Goal: Task Accomplishment & Management: Use online tool/utility

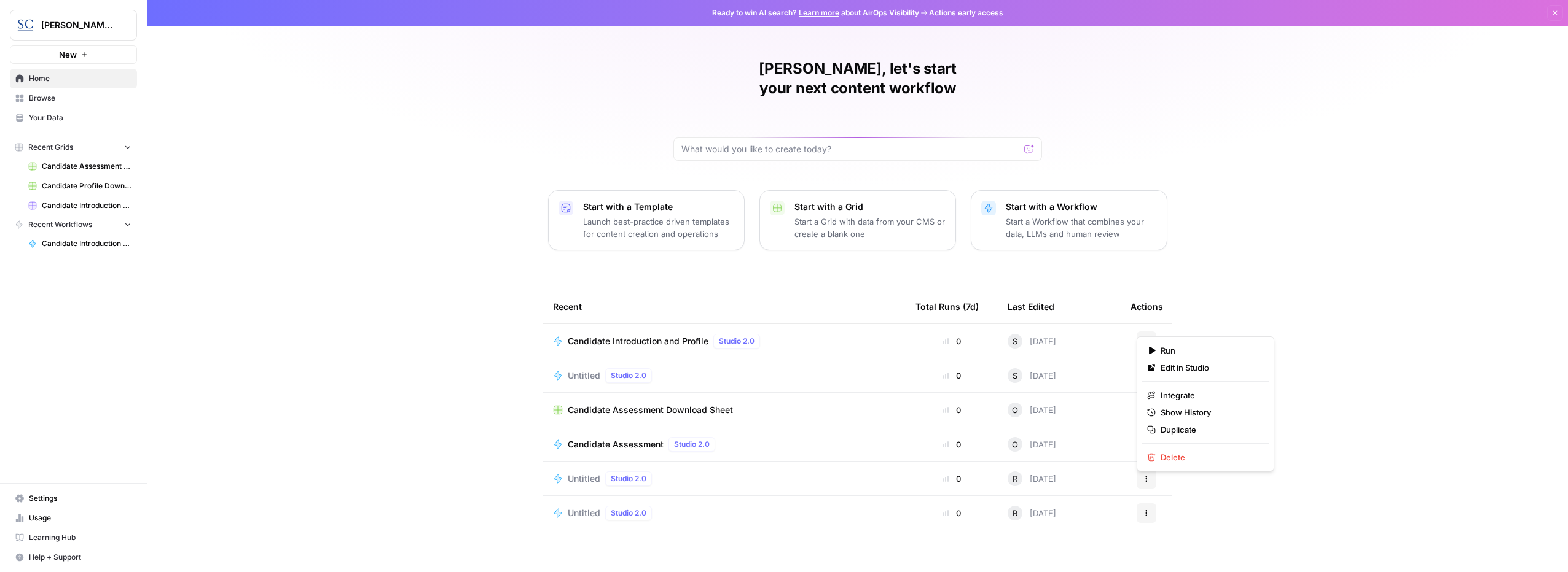
click at [1146, 340] on icon "button" at bounding box center [1147, 341] width 2 height 2
click at [1171, 350] on span "Run" at bounding box center [1210, 350] width 98 height 12
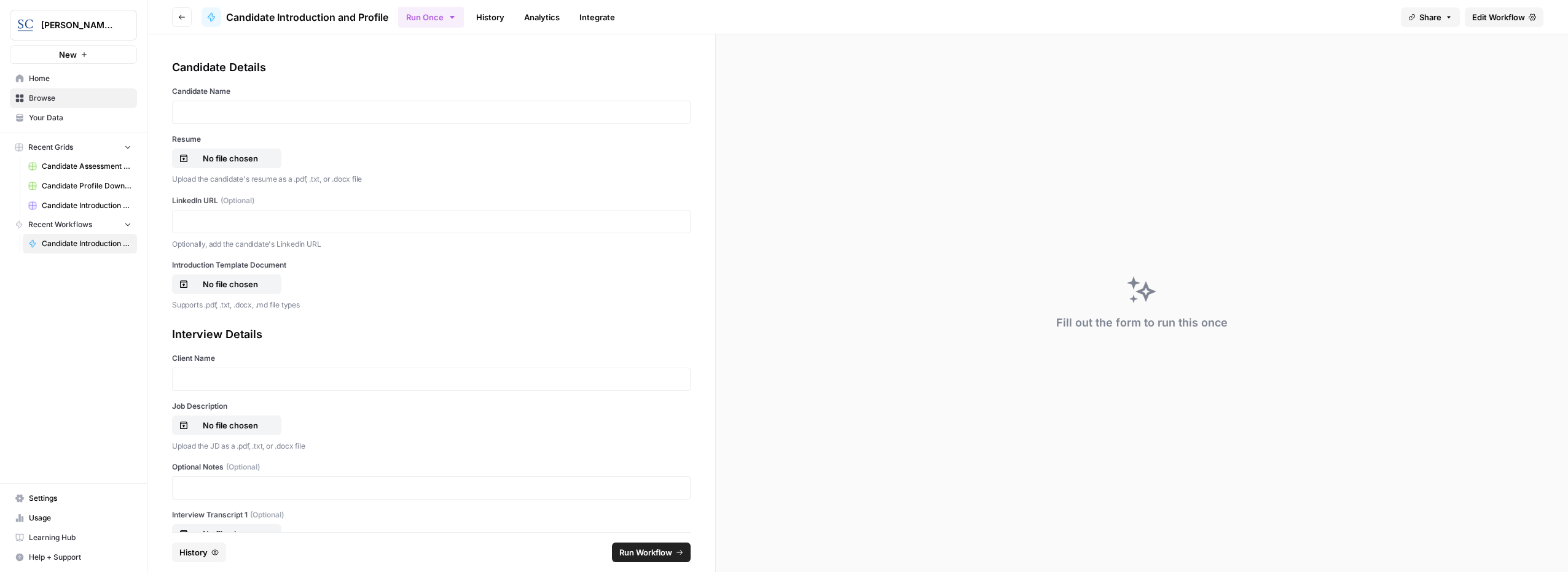
click at [491, 14] on link "History" at bounding box center [490, 17] width 43 height 20
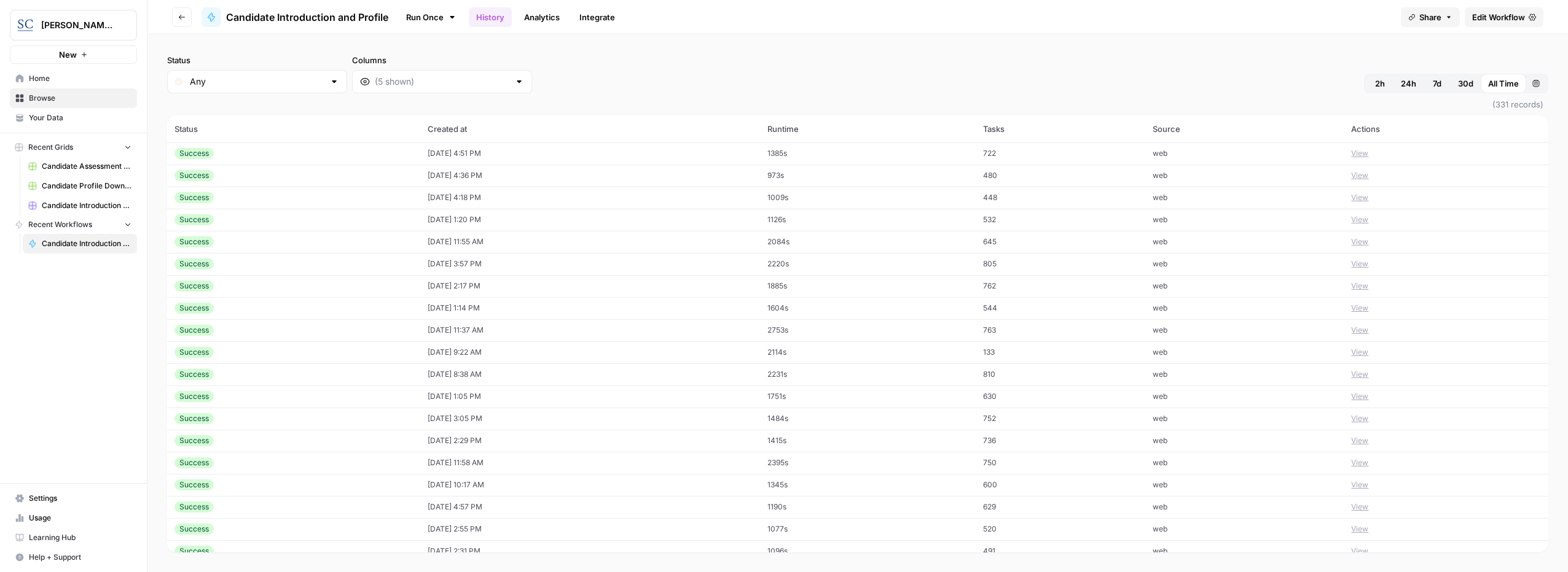
click at [1368, 153] on button "View" at bounding box center [1359, 153] width 17 height 11
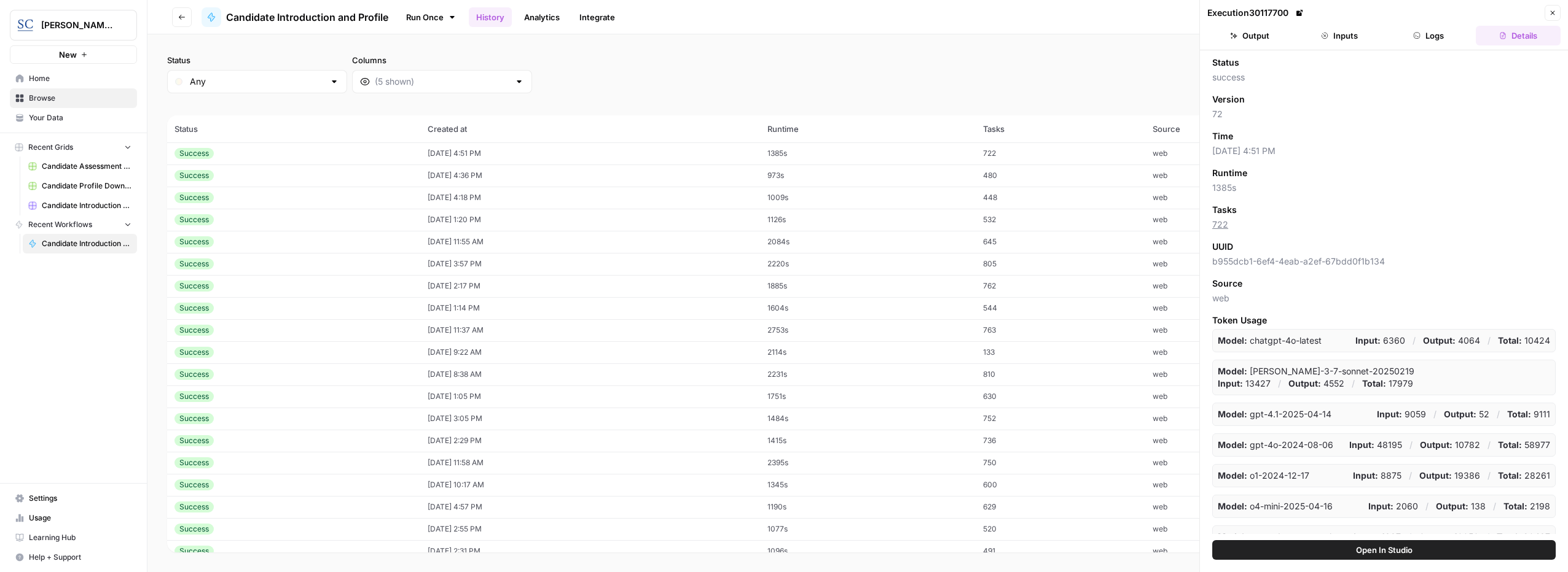
click at [1324, 547] on button "Open In Studio" at bounding box center [1384, 550] width 343 height 20
click at [794, 72] on div "Status Any Columns 2h 24h 7d 30d All Time Custom range" at bounding box center [858, 73] width 1381 height 39
click at [45, 81] on span "Home" at bounding box center [80, 78] width 102 height 11
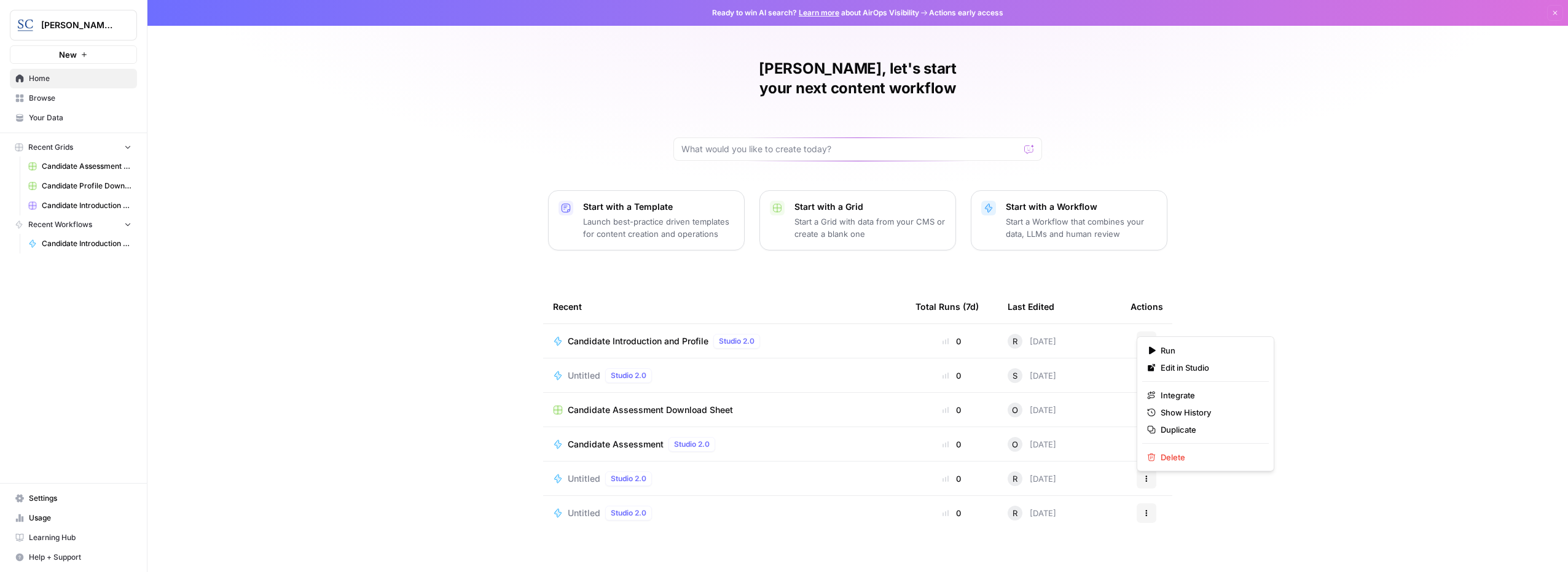
click at [1151, 331] on button "Actions" at bounding box center [1146, 341] width 20 height 20
click at [1162, 349] on span "Run" at bounding box center [1210, 350] width 98 height 12
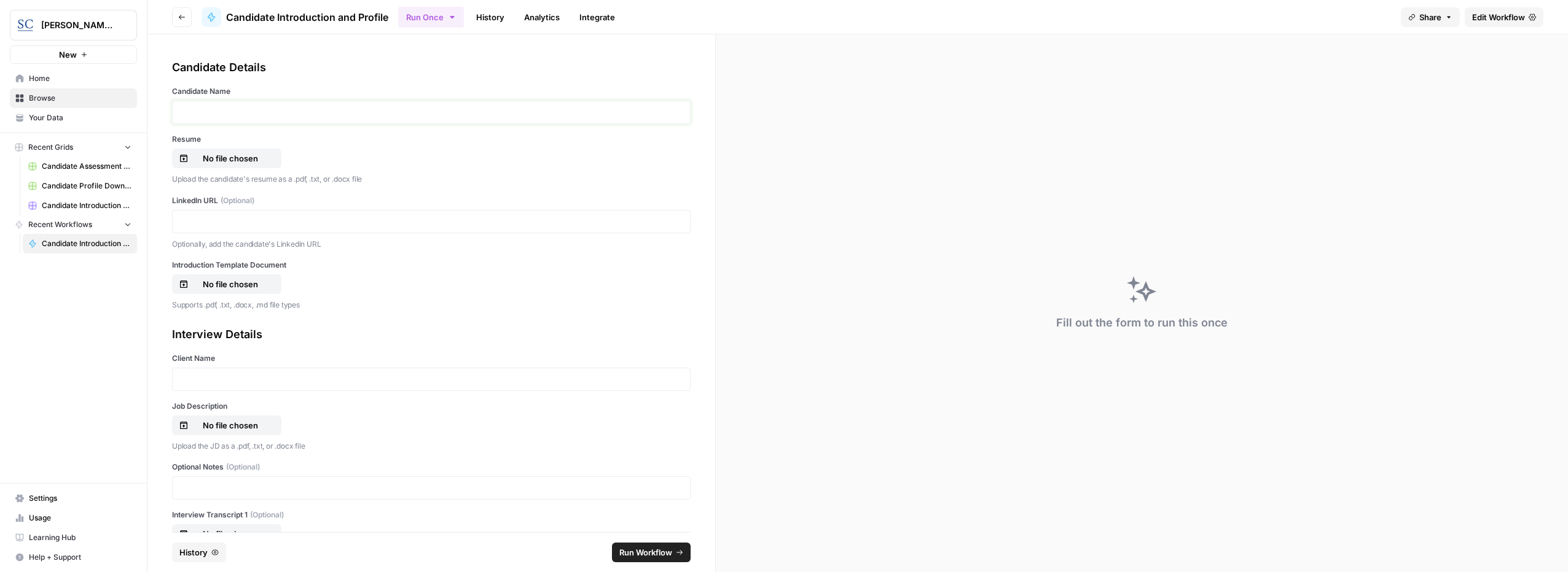
click at [218, 110] on p at bounding box center [431, 112] width 503 height 12
click at [244, 219] on p at bounding box center [431, 222] width 503 height 12
click at [230, 218] on p at bounding box center [431, 222] width 503 height 12
click at [389, 143] on label "Resume" at bounding box center [431, 139] width 519 height 11
click at [0, 0] on input "Resume" at bounding box center [0, 0] width 0 height 0
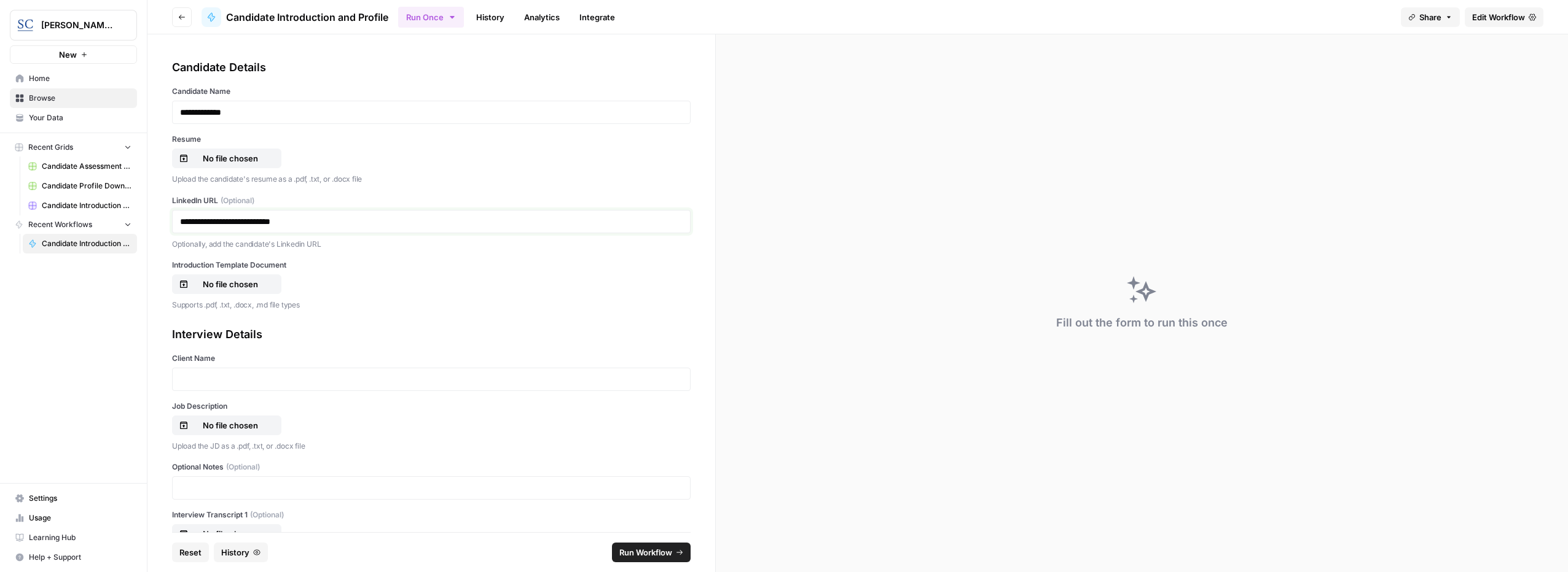
drag, startPoint x: 344, startPoint y: 225, endPoint x: 49, endPoint y: 209, distance: 295.4
click at [49, 210] on div "**********" at bounding box center [784, 286] width 1568 height 572
click at [211, 277] on button "No file chosen" at bounding box center [226, 284] width 110 height 20
click at [253, 378] on p at bounding box center [431, 379] width 503 height 12
click at [221, 423] on p "No file chosen" at bounding box center [230, 425] width 79 height 12
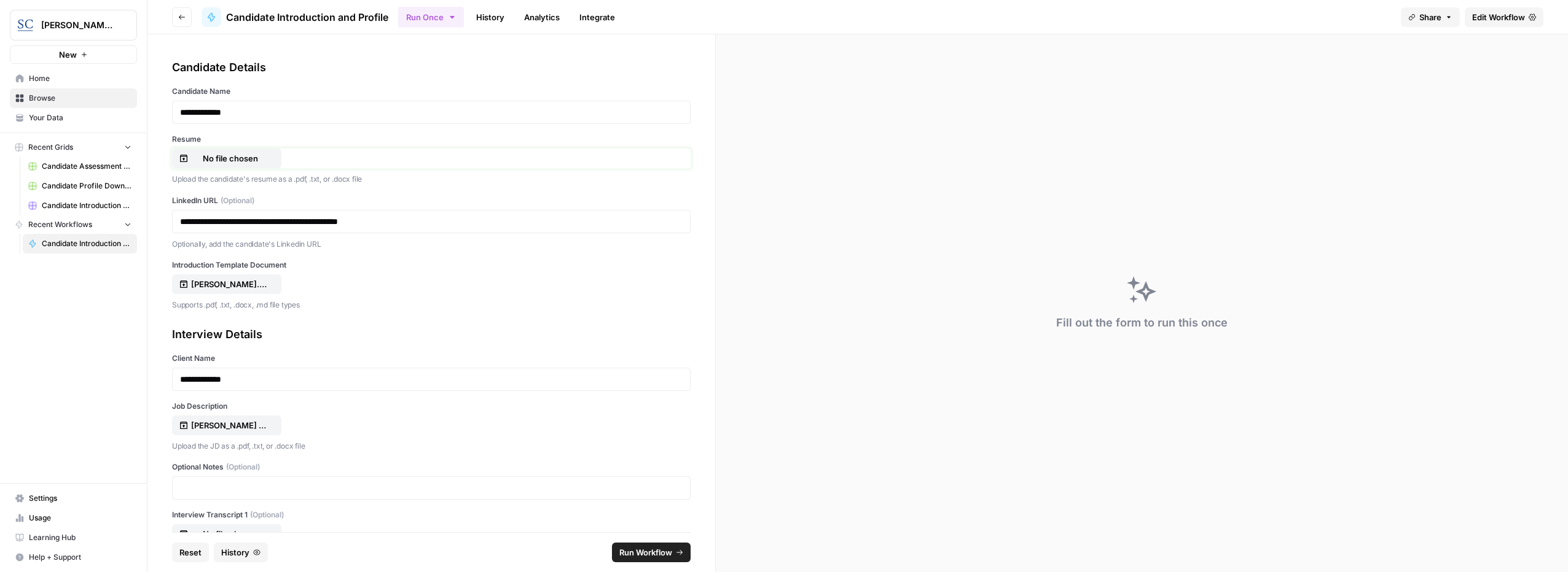
click at [242, 161] on p "No file chosen" at bounding box center [230, 158] width 79 height 12
click at [229, 286] on p "[PERSON_NAME].pdf" at bounding box center [230, 284] width 79 height 12
click at [646, 550] on span "Run Workflow" at bounding box center [645, 552] width 53 height 12
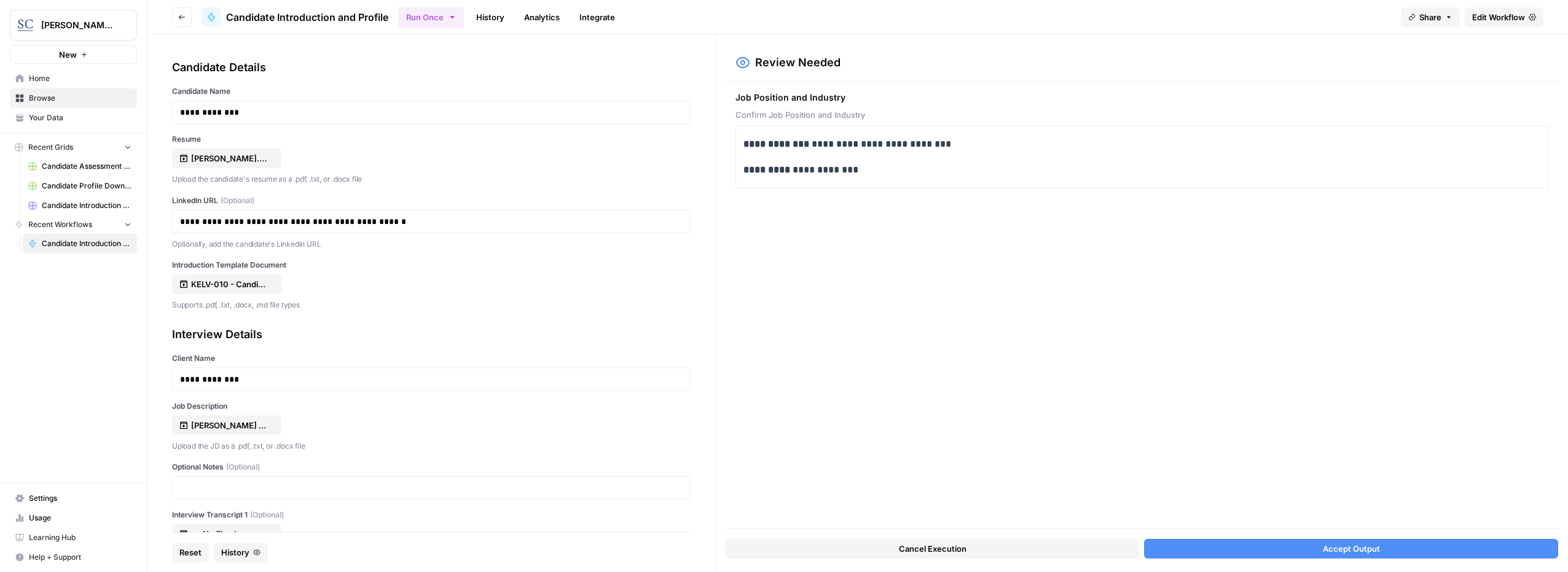
drag, startPoint x: 1370, startPoint y: 549, endPoint x: 1360, endPoint y: 549, distance: 10.0
click at [1370, 549] on span "Accept Output" at bounding box center [1351, 548] width 57 height 12
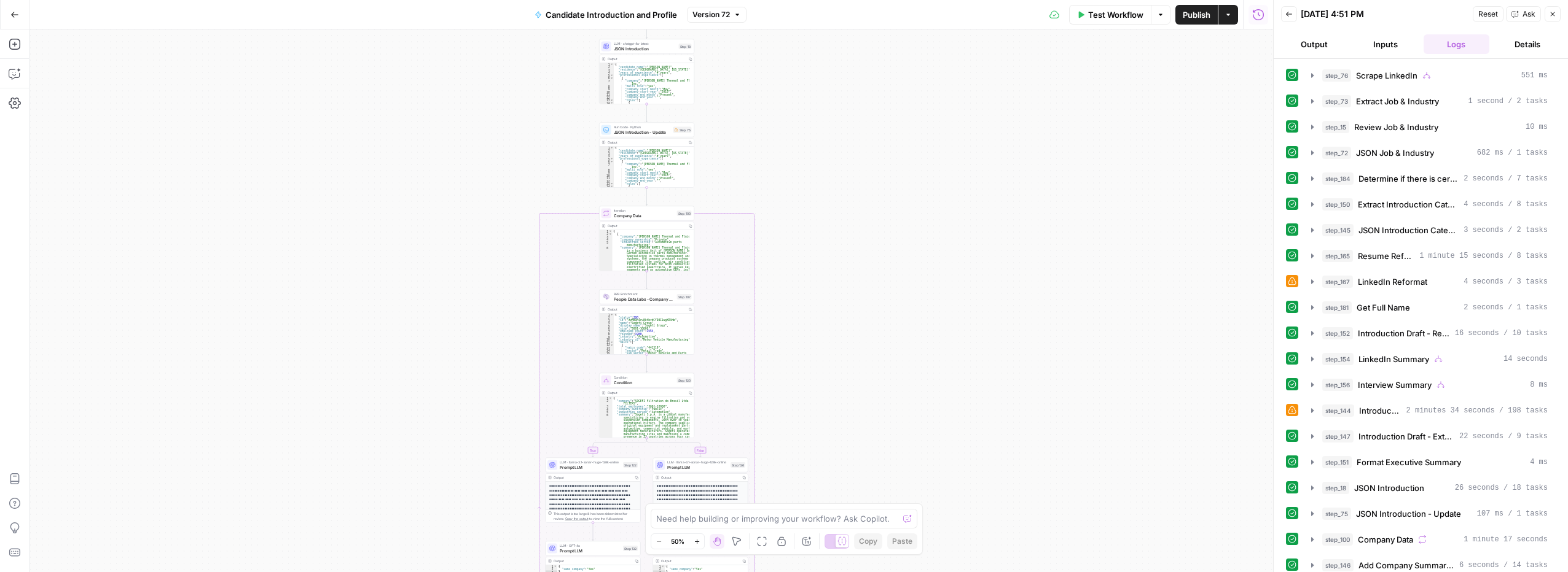
click at [14, 8] on button "Go Back" at bounding box center [15, 15] width 22 height 22
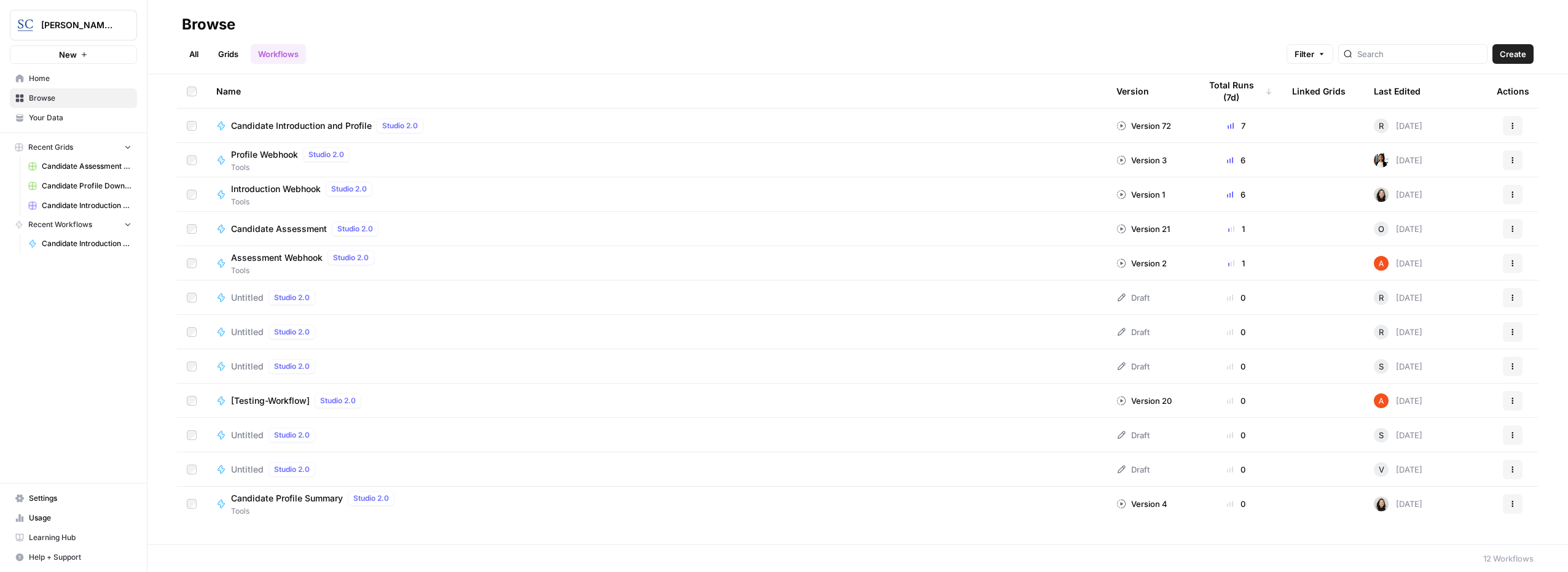
click at [50, 81] on span "Home" at bounding box center [80, 78] width 102 height 11
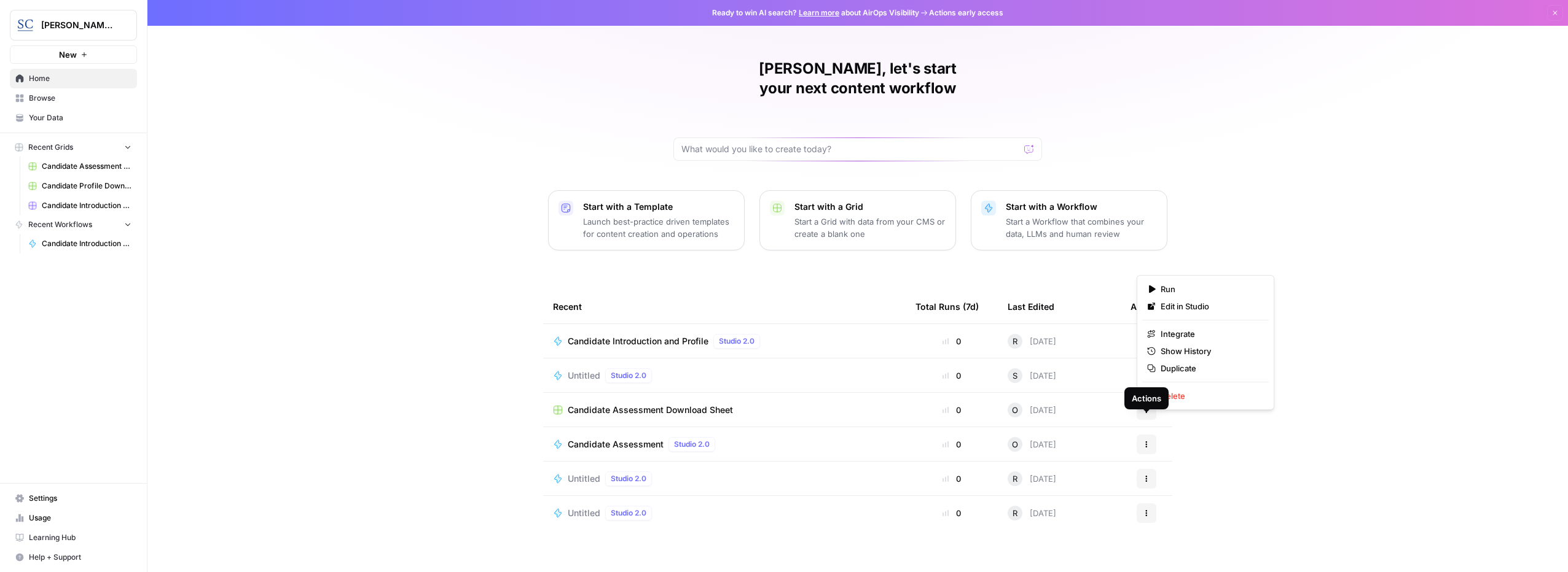
click at [1143, 441] on icon "button" at bounding box center [1146, 444] width 7 height 7
click at [1174, 289] on span "Run" at bounding box center [1210, 289] width 98 height 12
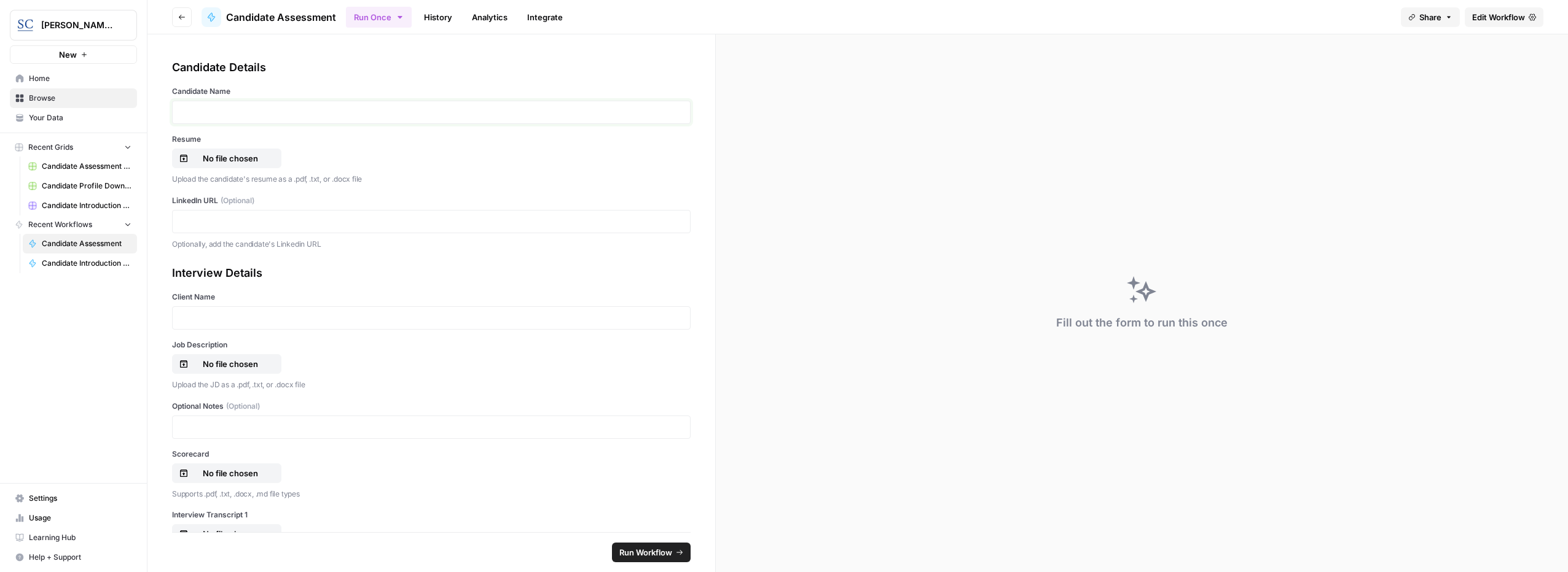
click at [291, 112] on p at bounding box center [431, 112] width 503 height 12
click at [243, 167] on button "No file chosen" at bounding box center [226, 158] width 110 height 20
click at [242, 225] on p at bounding box center [431, 222] width 503 height 12
click at [234, 222] on p at bounding box center [431, 222] width 503 height 12
click at [223, 319] on p at bounding box center [431, 317] width 503 height 12
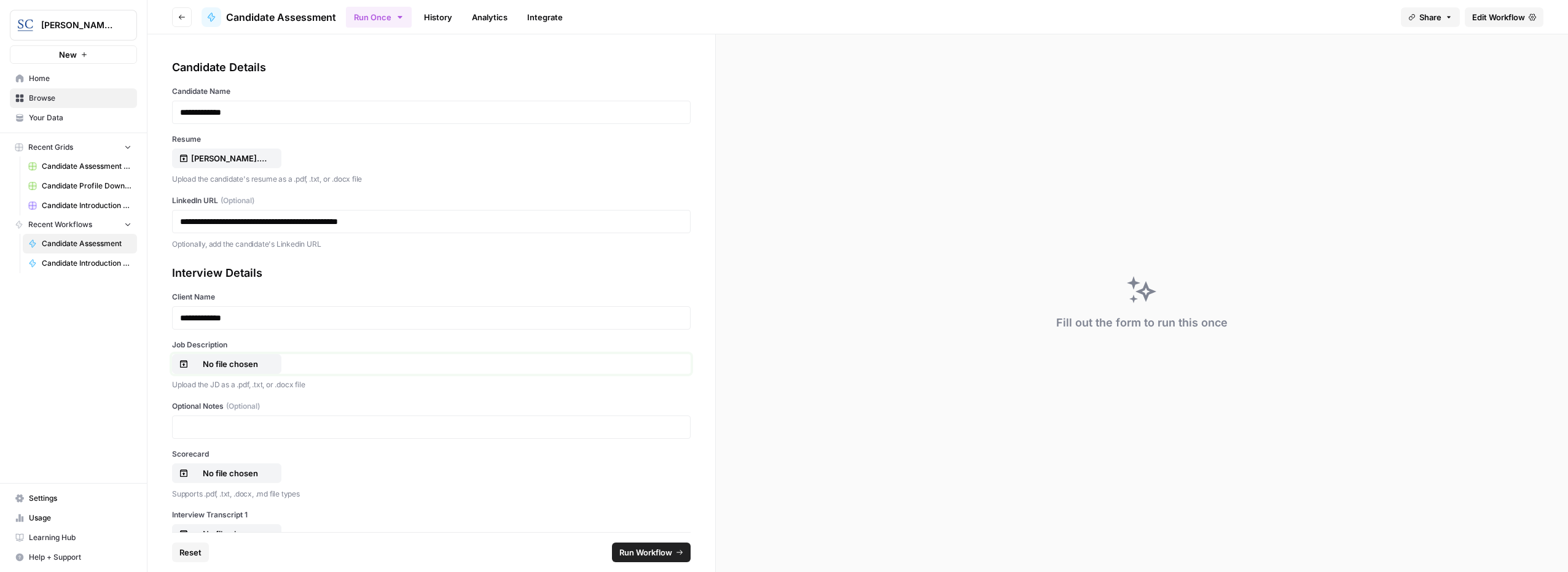
click at [228, 356] on button "No file chosen" at bounding box center [226, 364] width 110 height 20
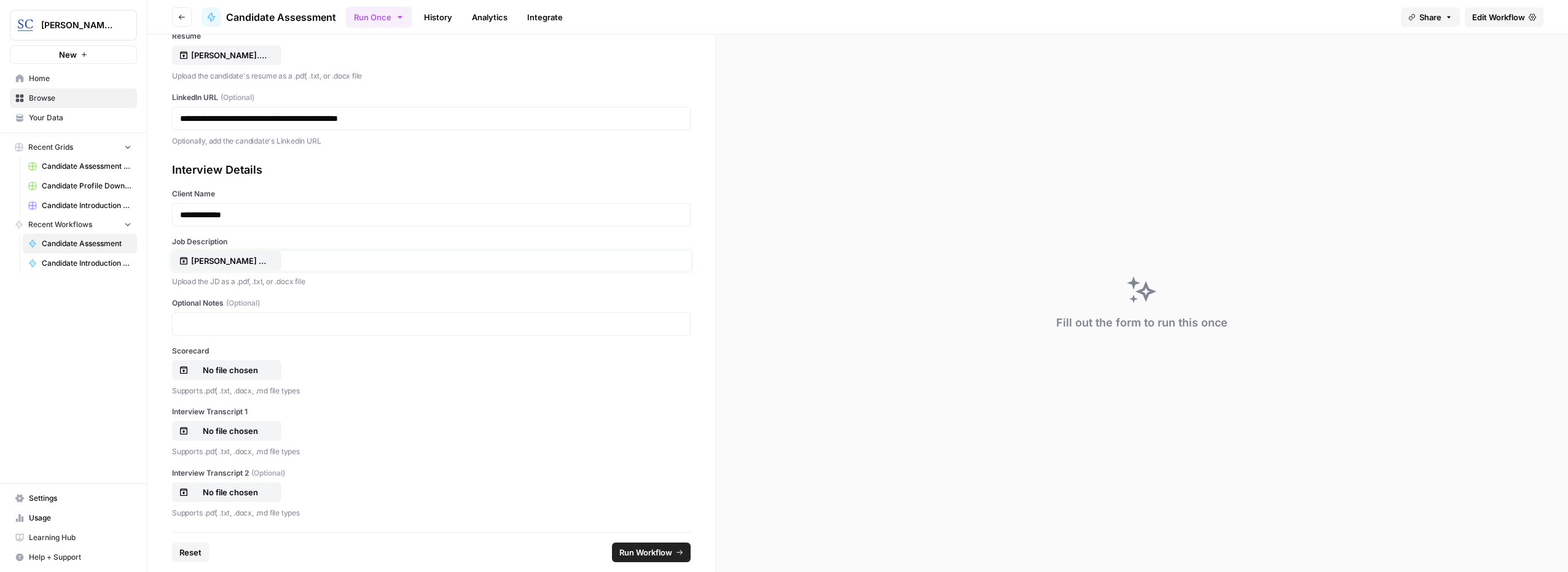
scroll to position [123, 0]
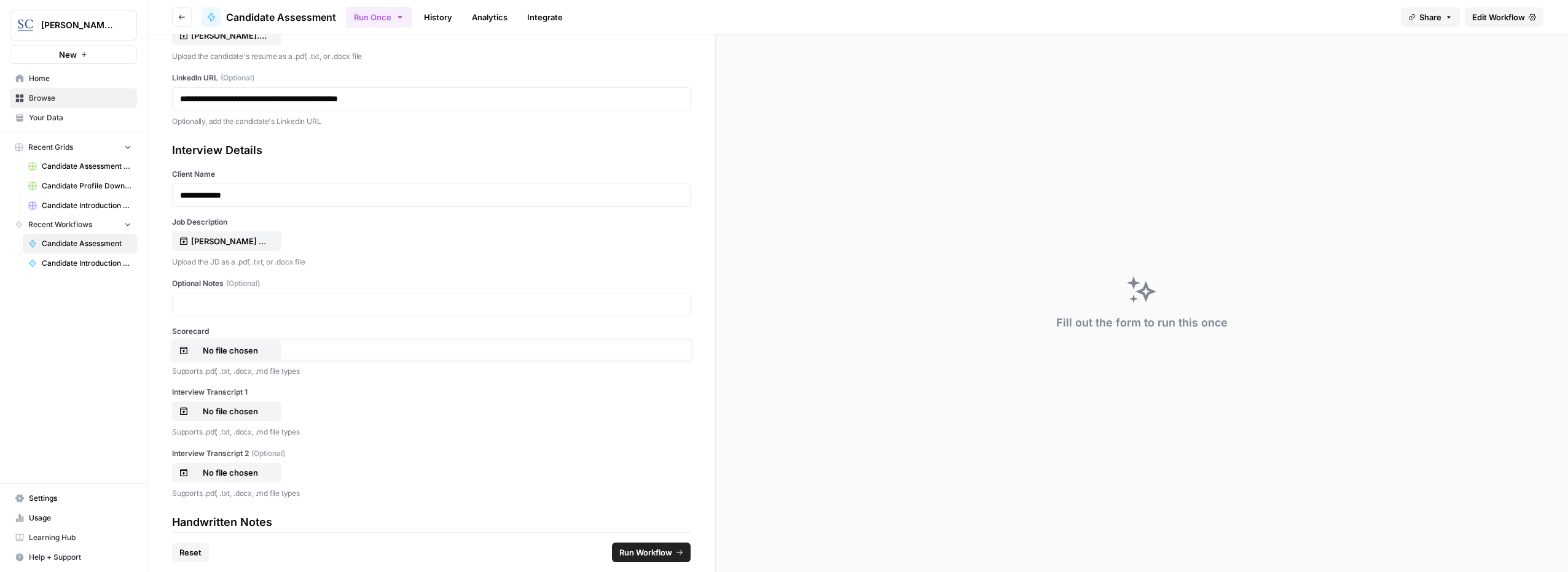
click at [234, 345] on p "No file chosen" at bounding box center [230, 350] width 79 height 12
click at [234, 408] on p "No file chosen" at bounding box center [230, 411] width 79 height 12
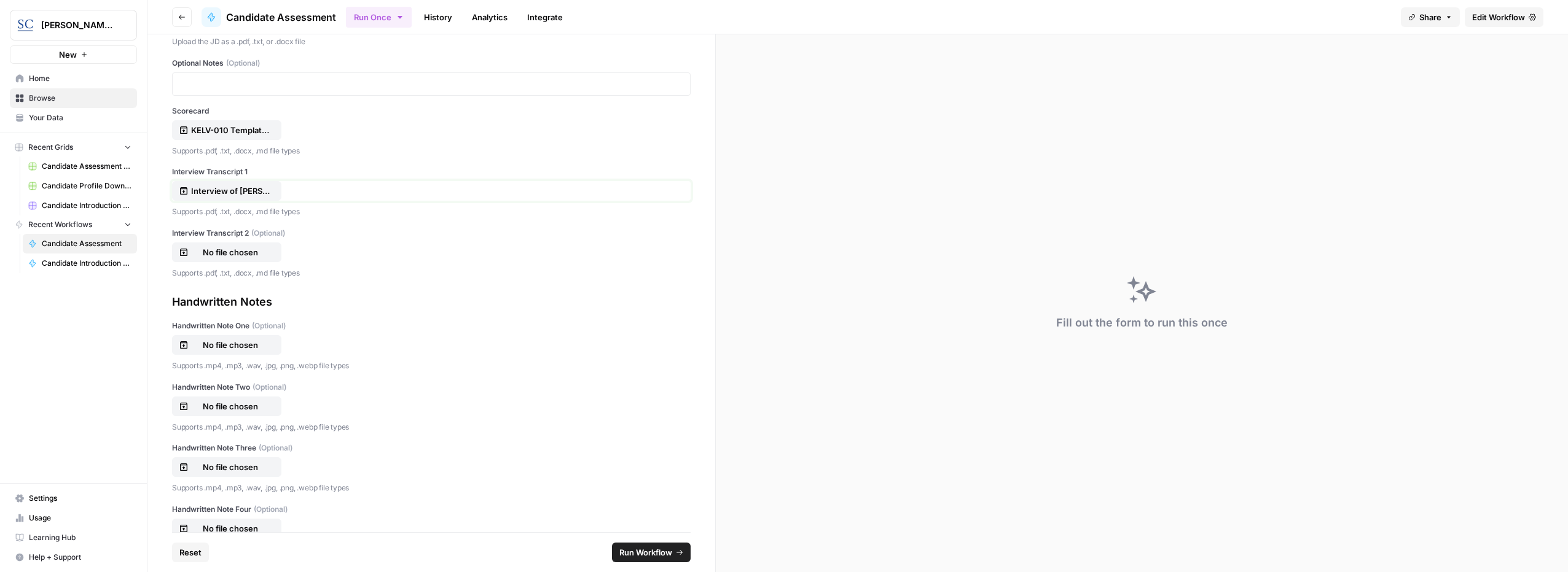
scroll to position [369, 0]
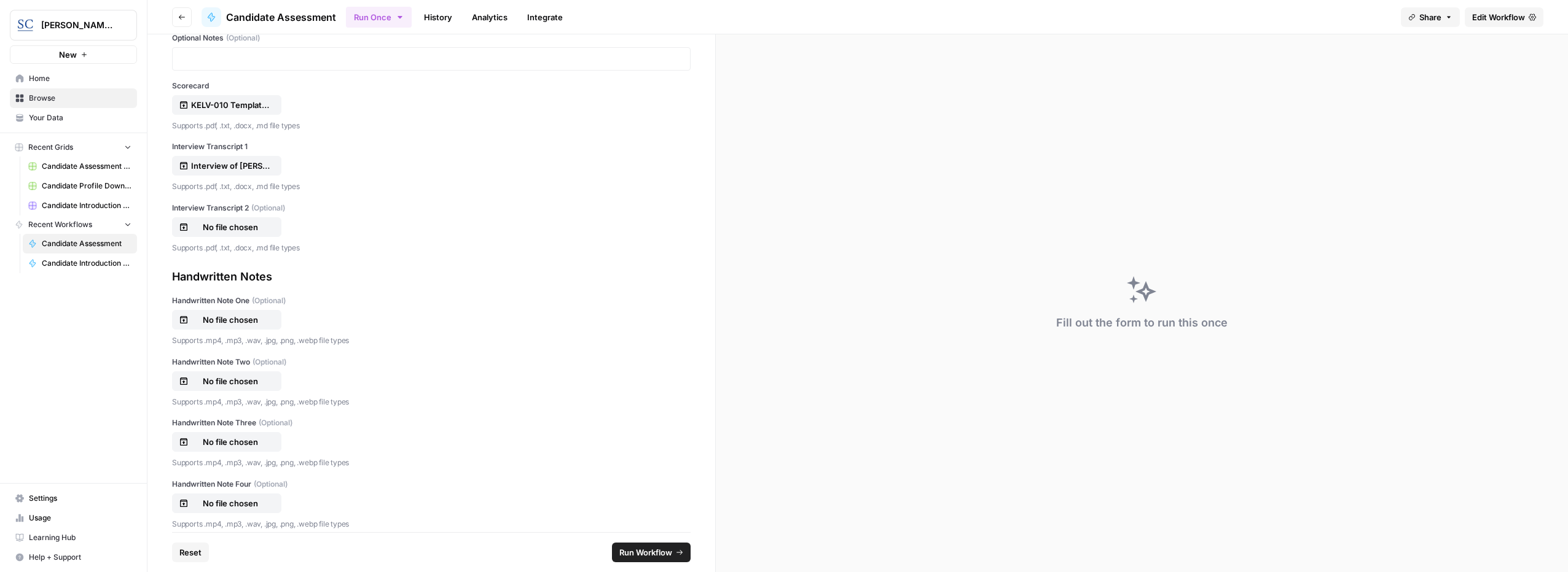
click at [645, 554] on span "Run Workflow" at bounding box center [645, 552] width 53 height 12
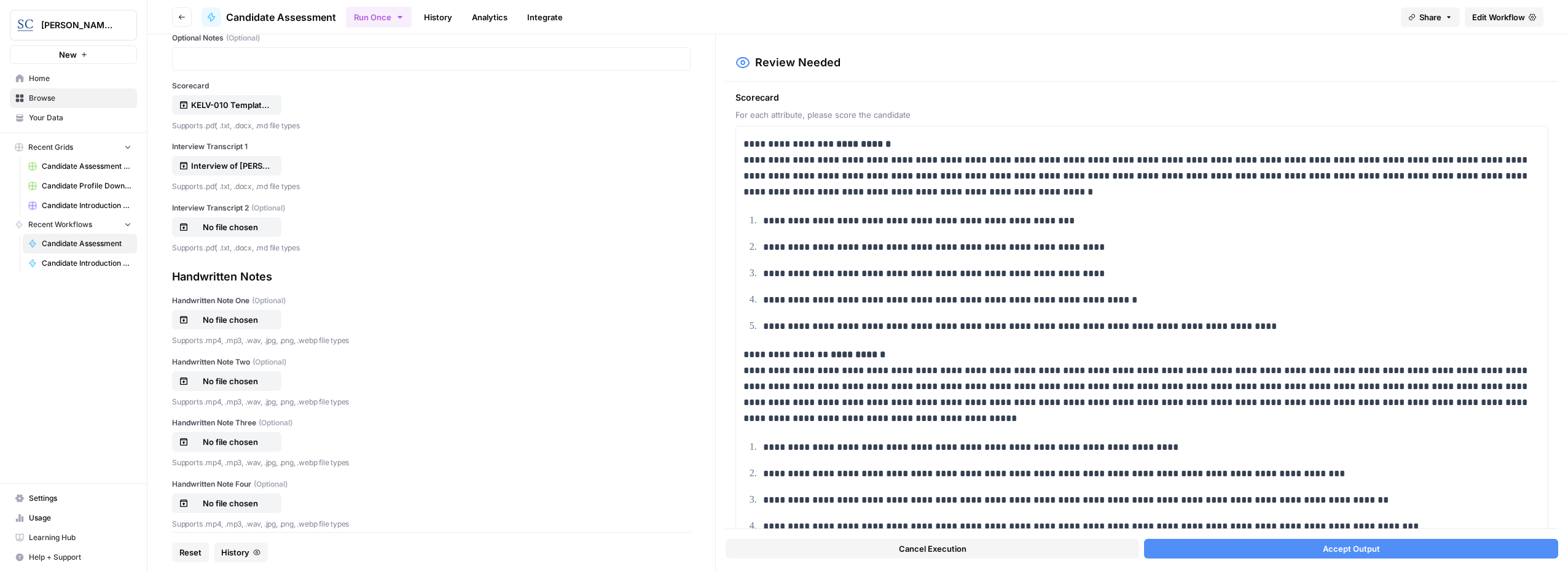
click at [1286, 550] on button "Accept Output" at bounding box center [1351, 549] width 414 height 20
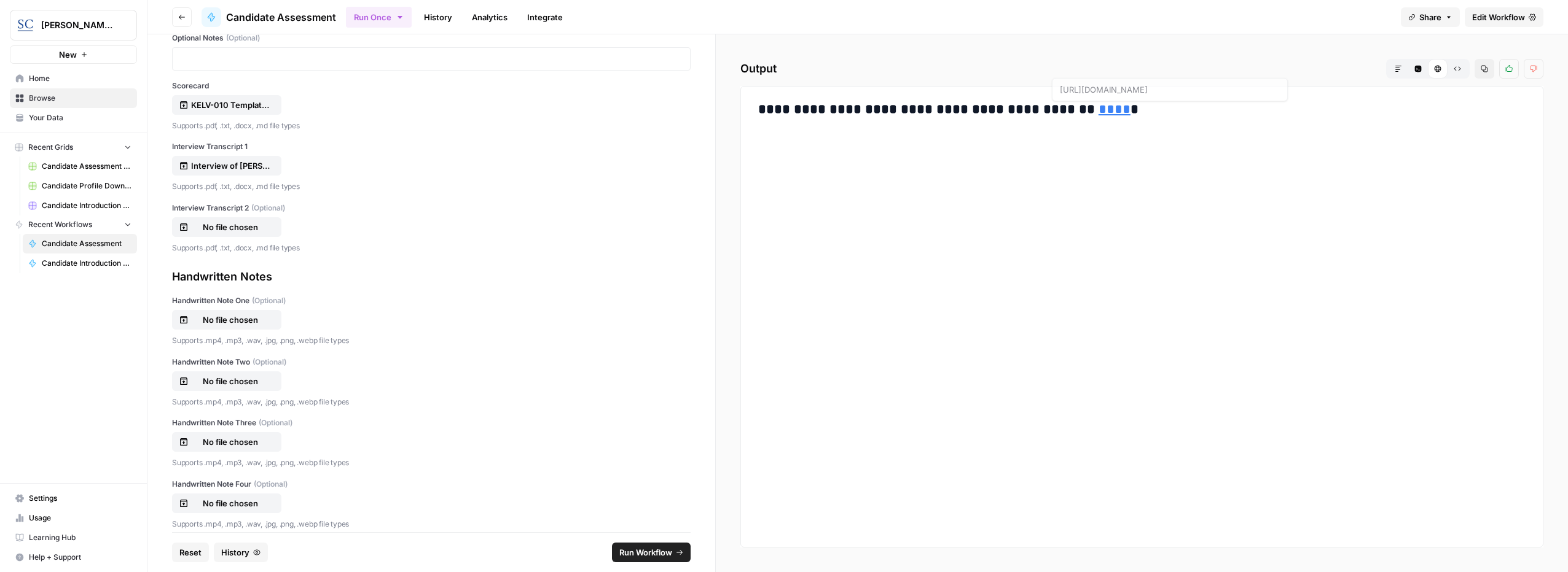
click at [1098, 103] on link "****" at bounding box center [1114, 109] width 32 height 14
